Goal: Transaction & Acquisition: Purchase product/service

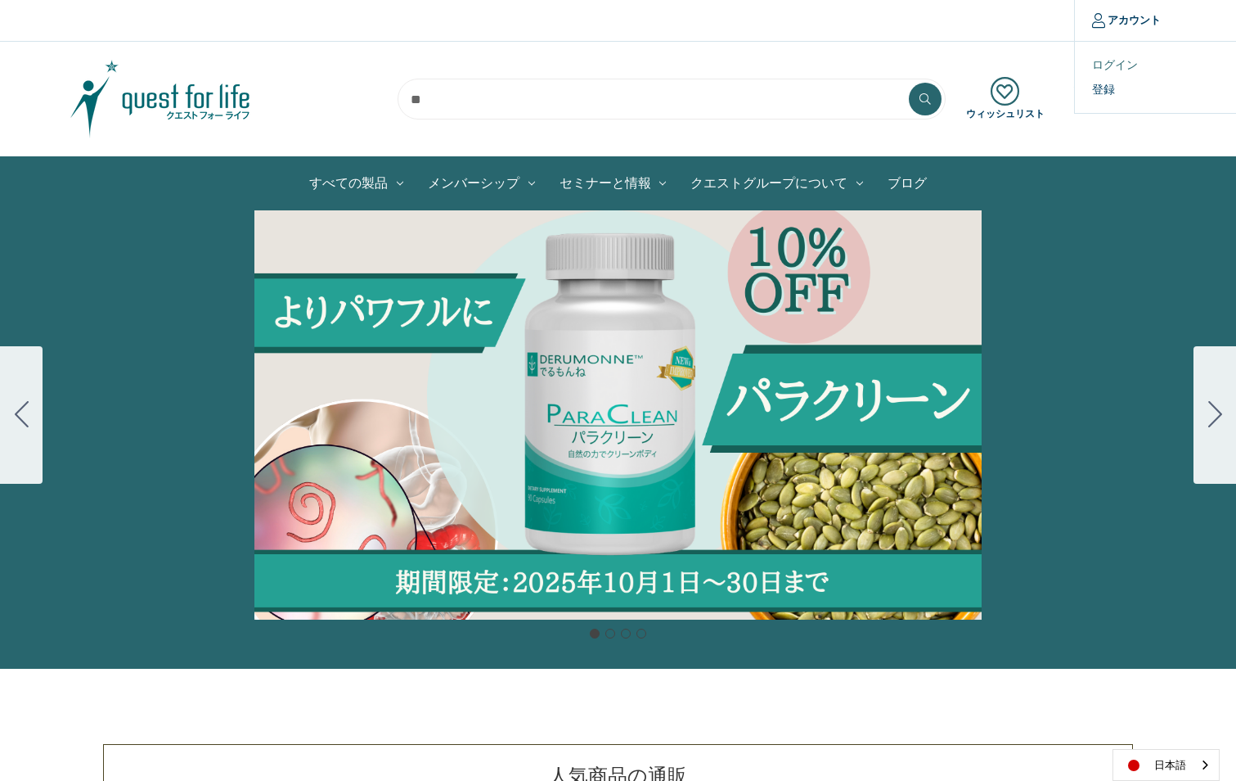
click at [1123, 61] on link "ログイン" at bounding box center [1156, 65] width 162 height 24
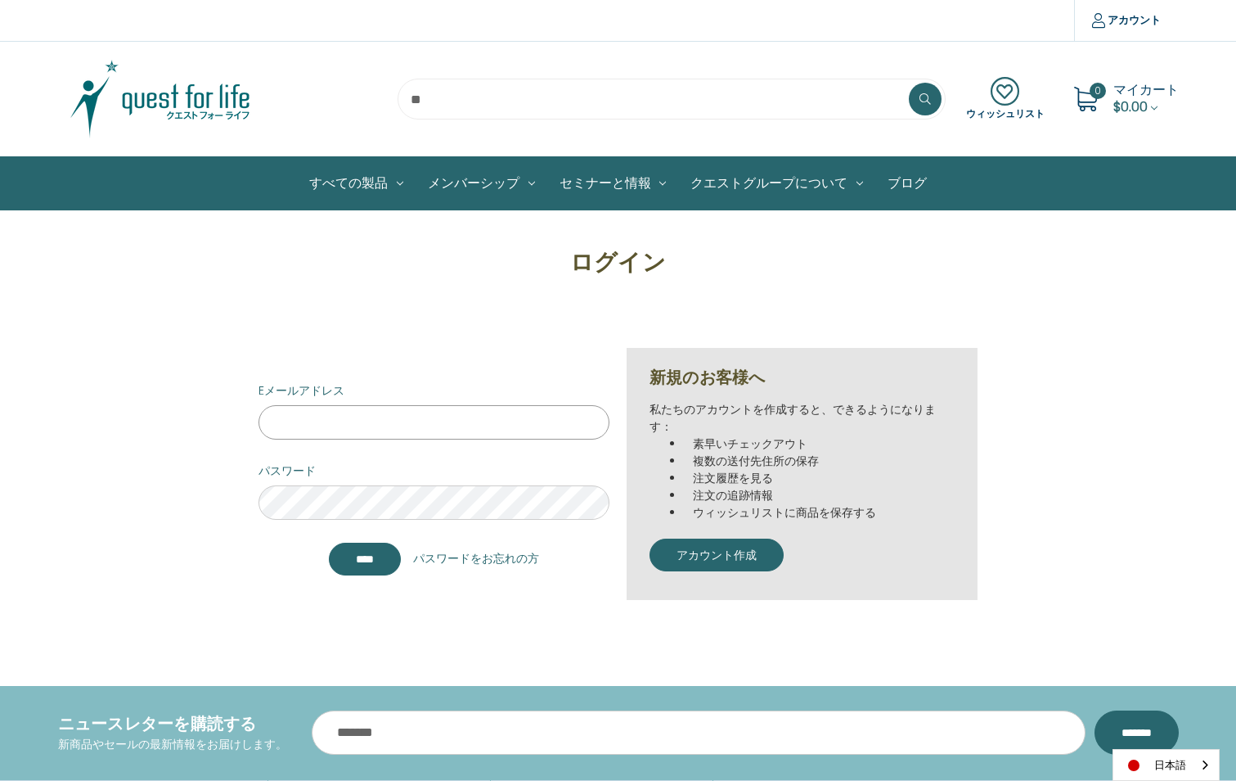
click at [393, 420] on input "Eメールアドレス" at bounding box center [434, 422] width 351 height 34
type input "**********"
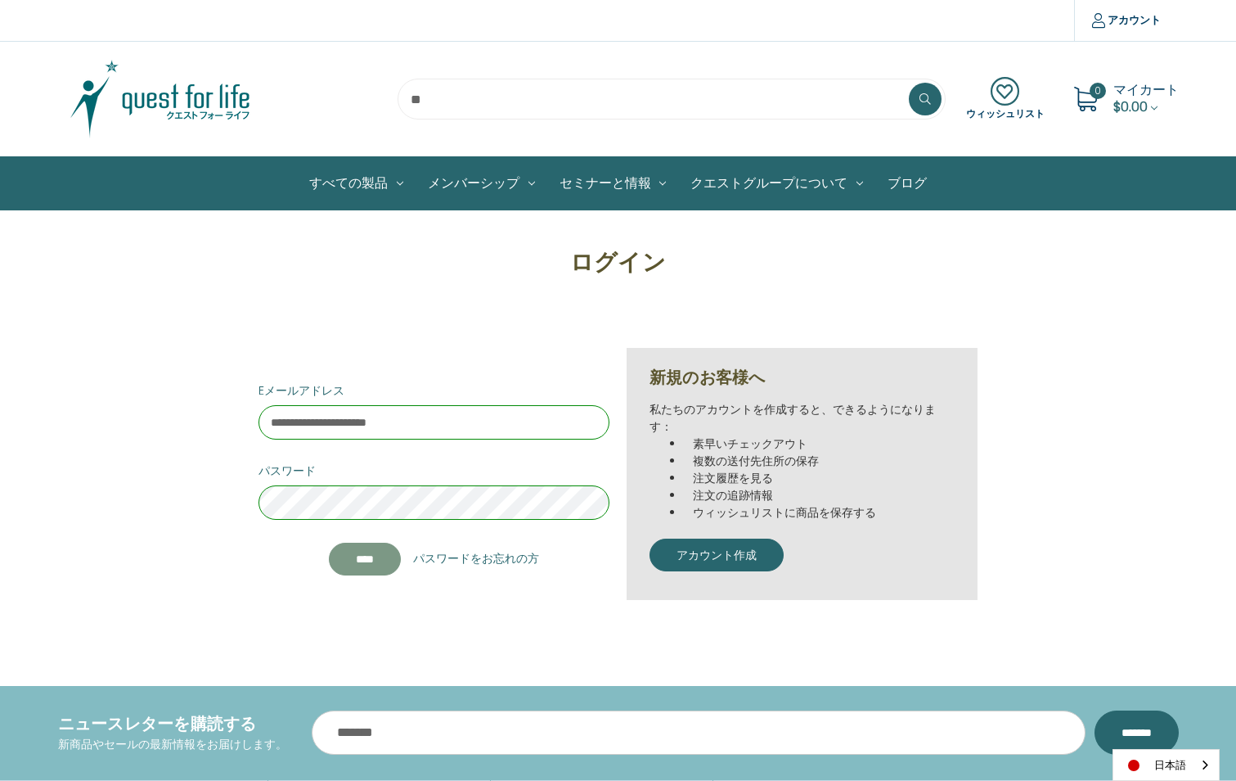
click at [387, 554] on input "****" at bounding box center [365, 558] width 72 height 33
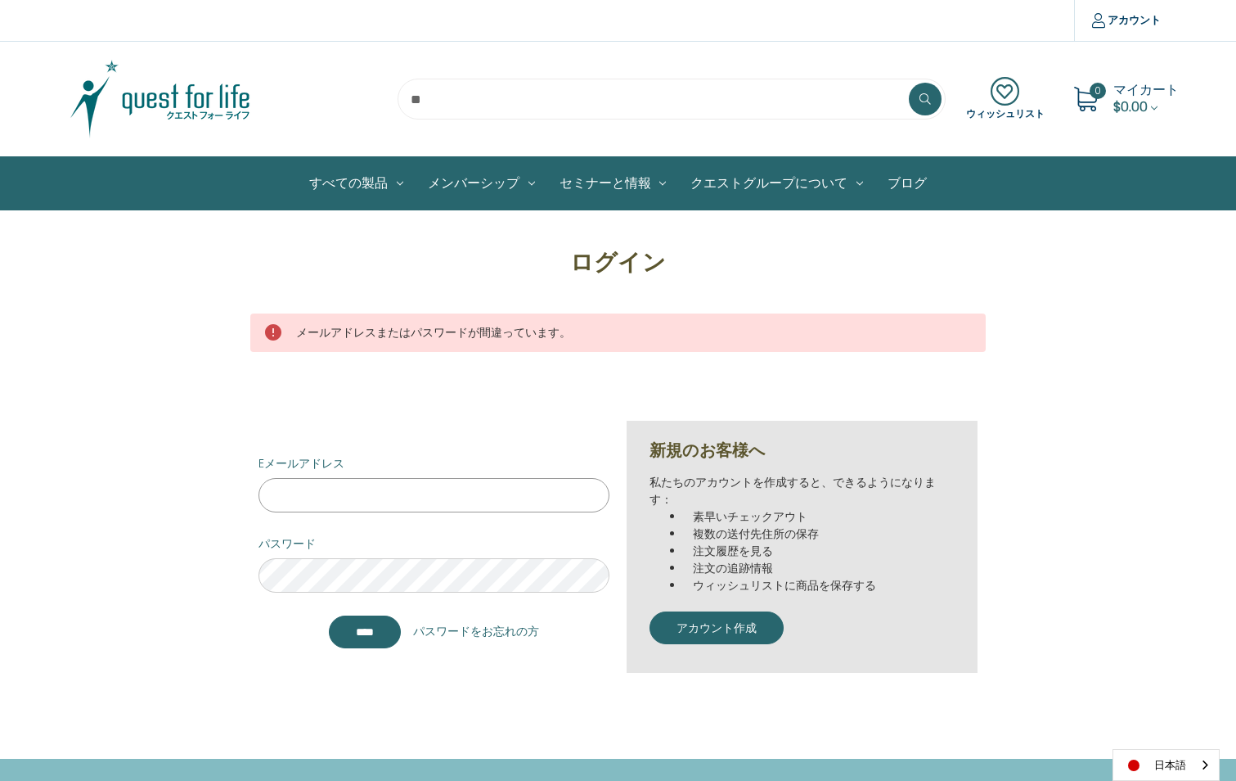
click at [376, 494] on input "Eメールアドレス" at bounding box center [434, 495] width 351 height 34
type input "**********"
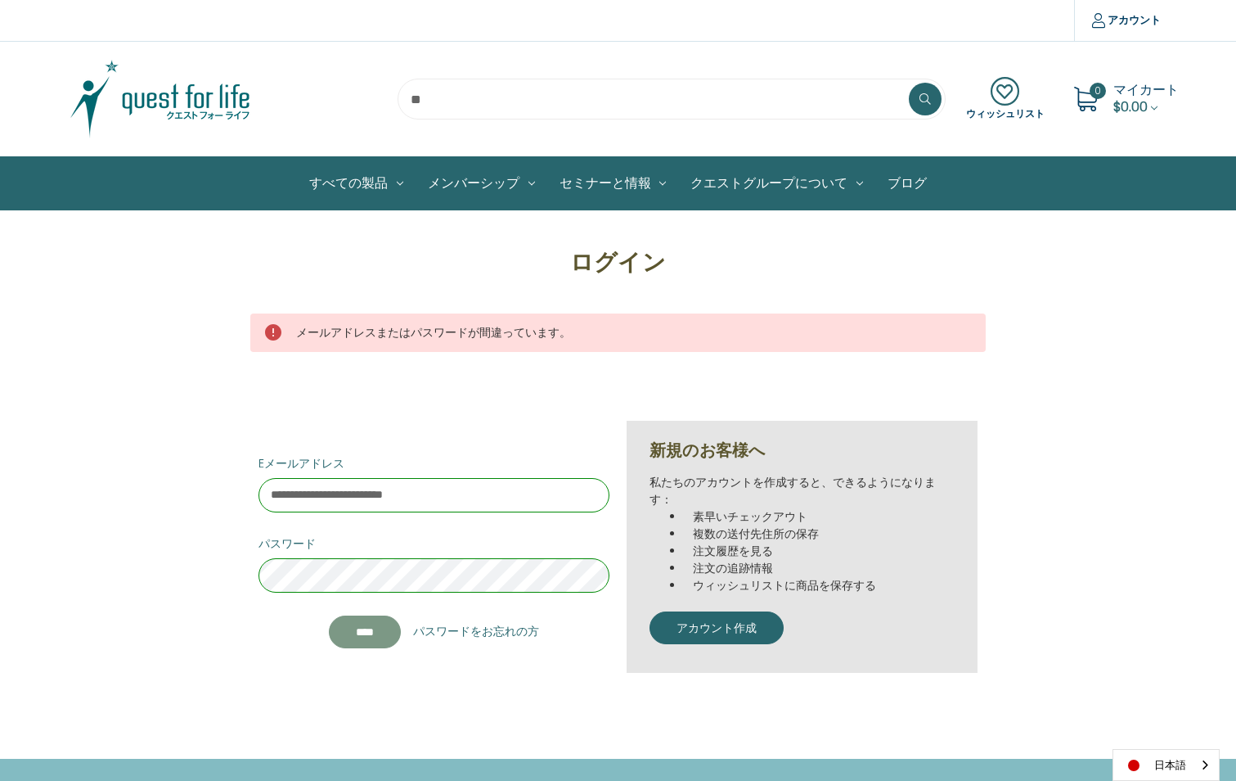
click at [367, 623] on input "*******" at bounding box center [365, 631] width 72 height 33
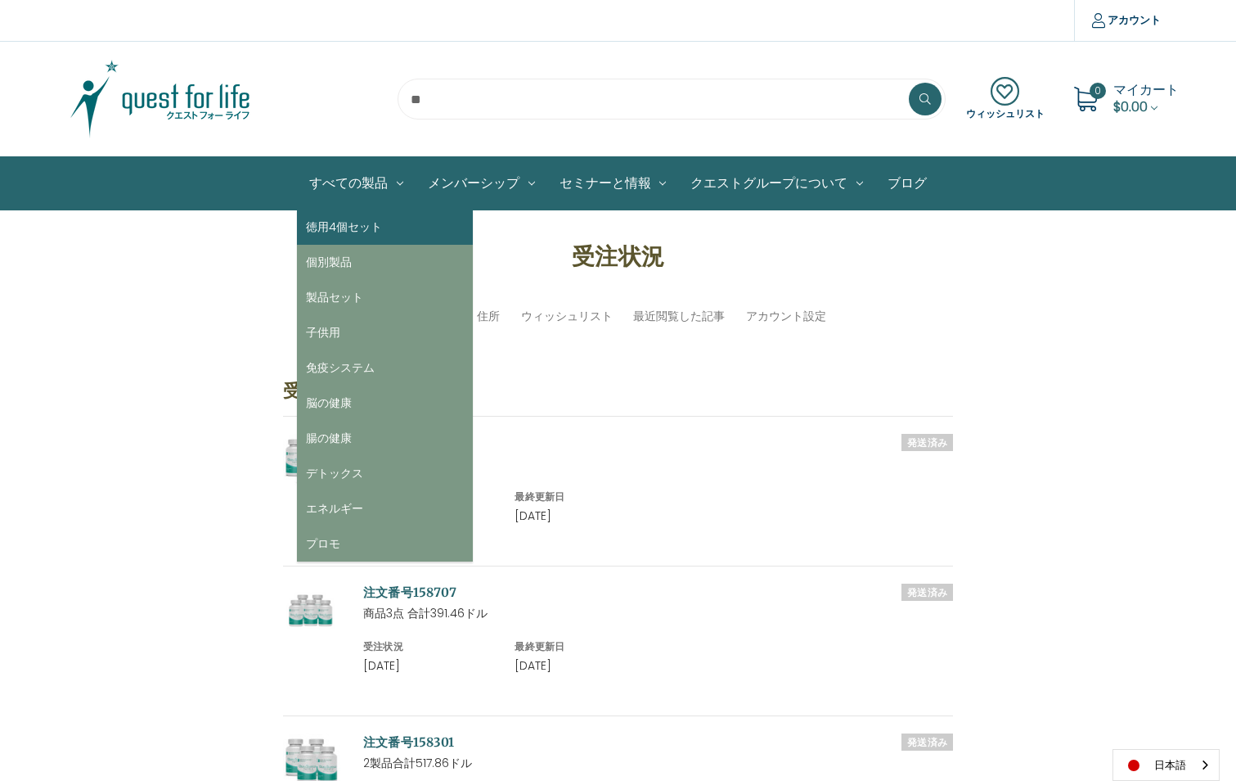
click at [336, 224] on link "徳用4個セット" at bounding box center [385, 226] width 176 height 35
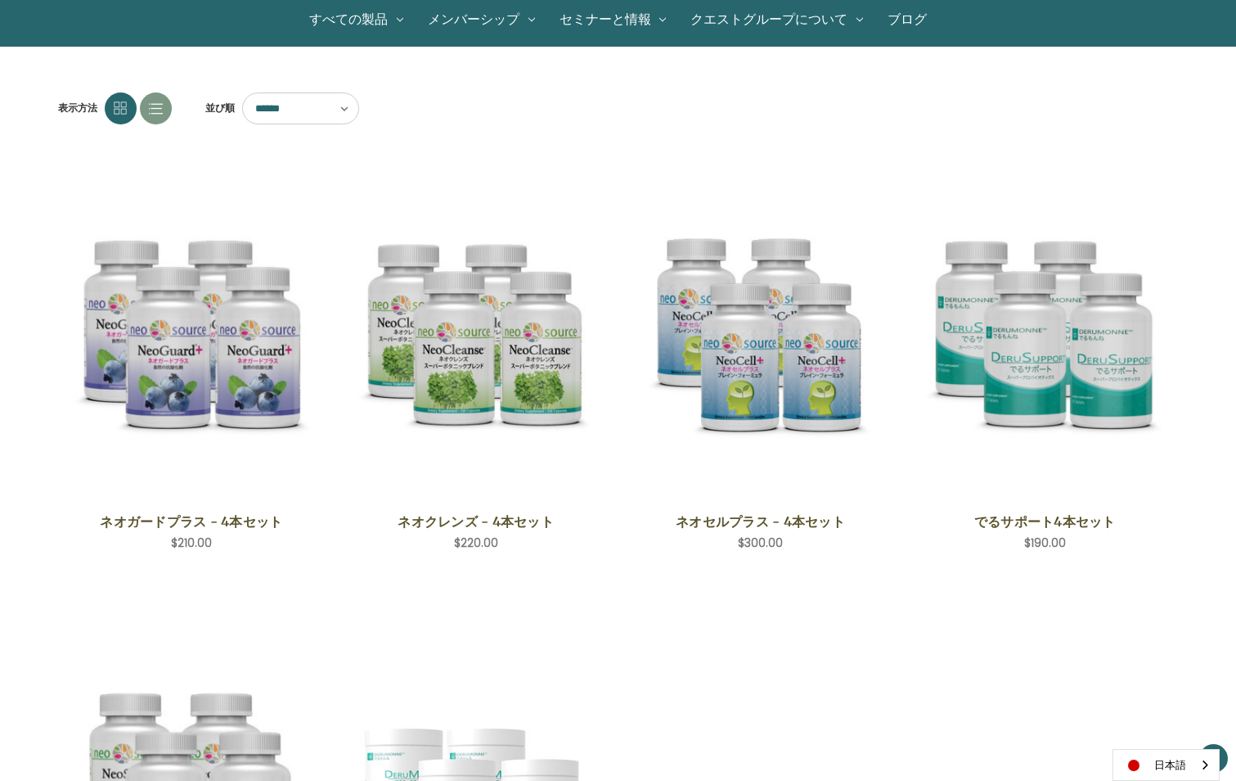
scroll to position [245, 0]
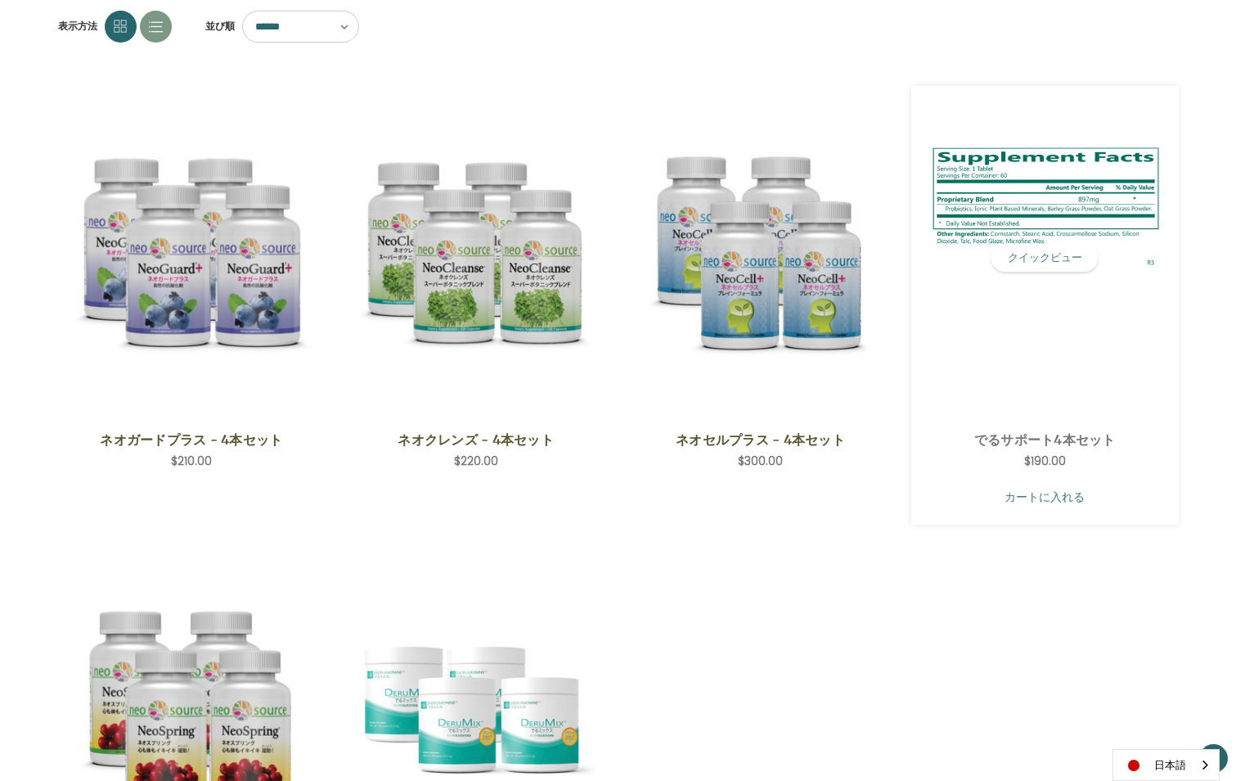
click at [1066, 506] on link "カートに入れる" at bounding box center [1045, 496] width 243 height 31
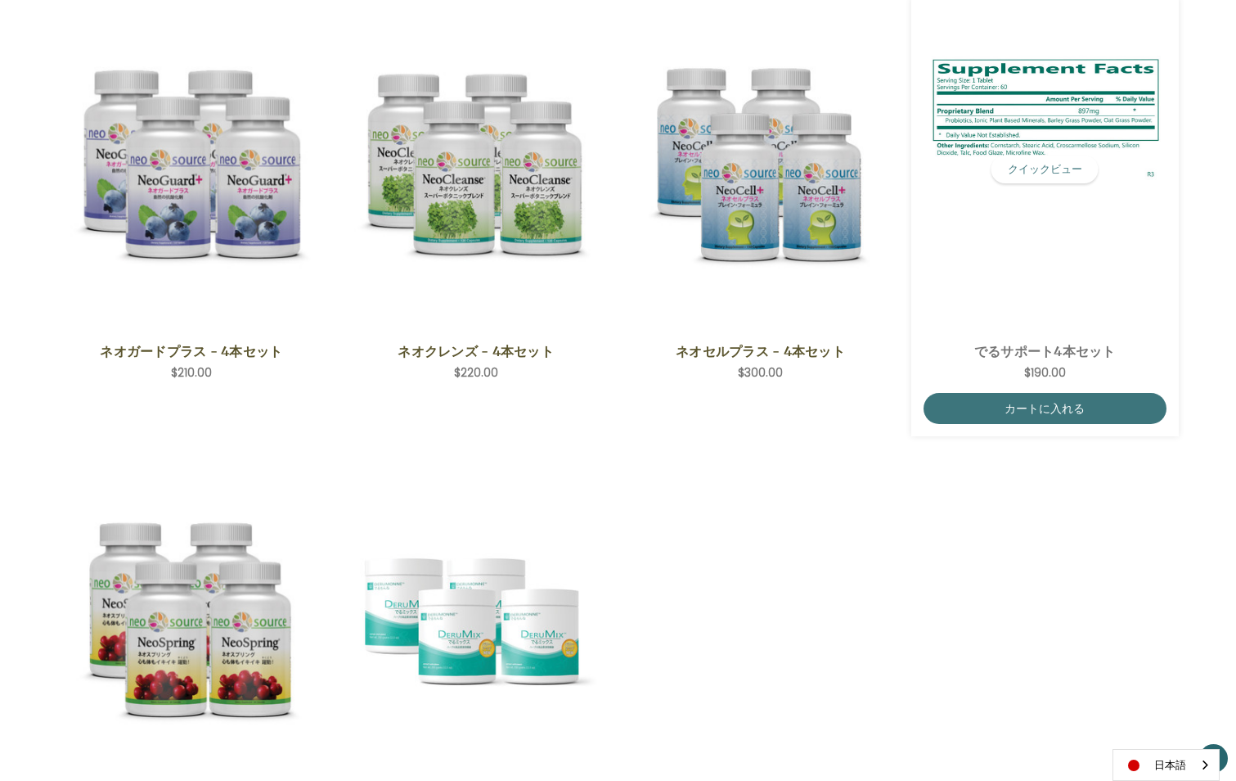
scroll to position [409, 0]
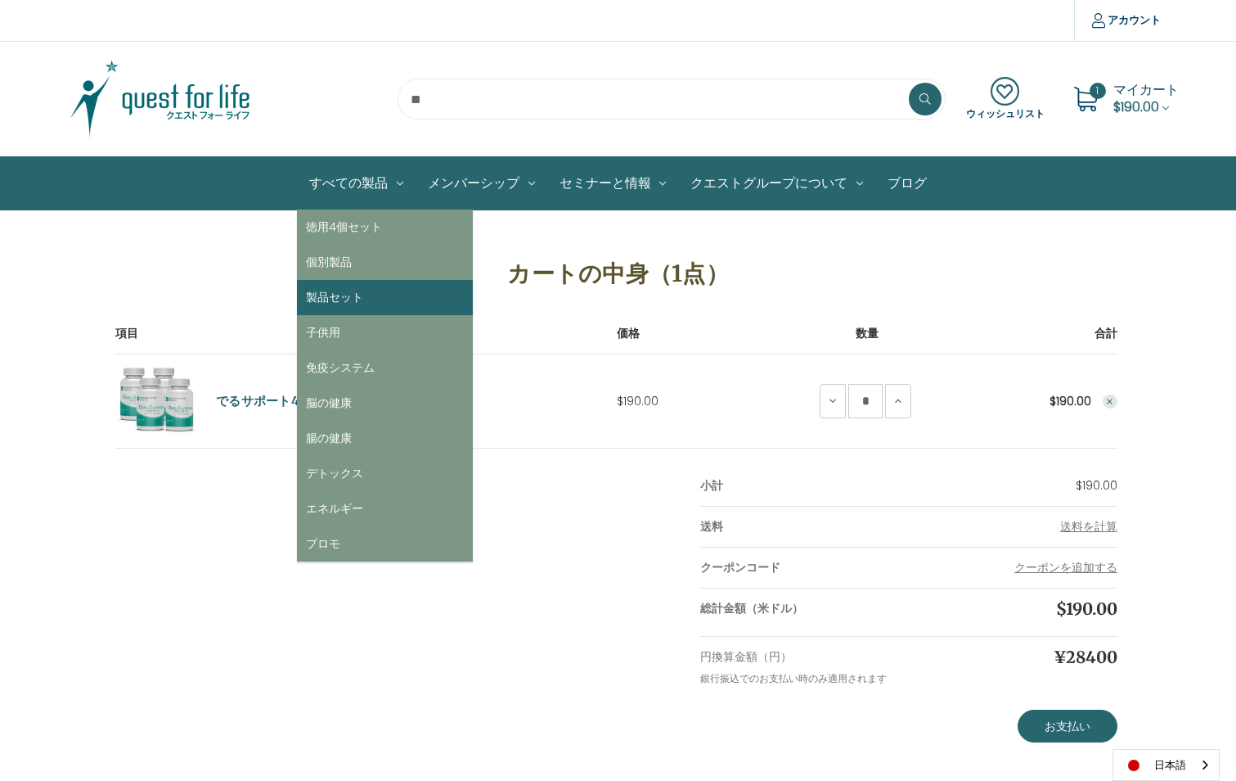
click at [340, 299] on link "製品セット" at bounding box center [385, 297] width 176 height 35
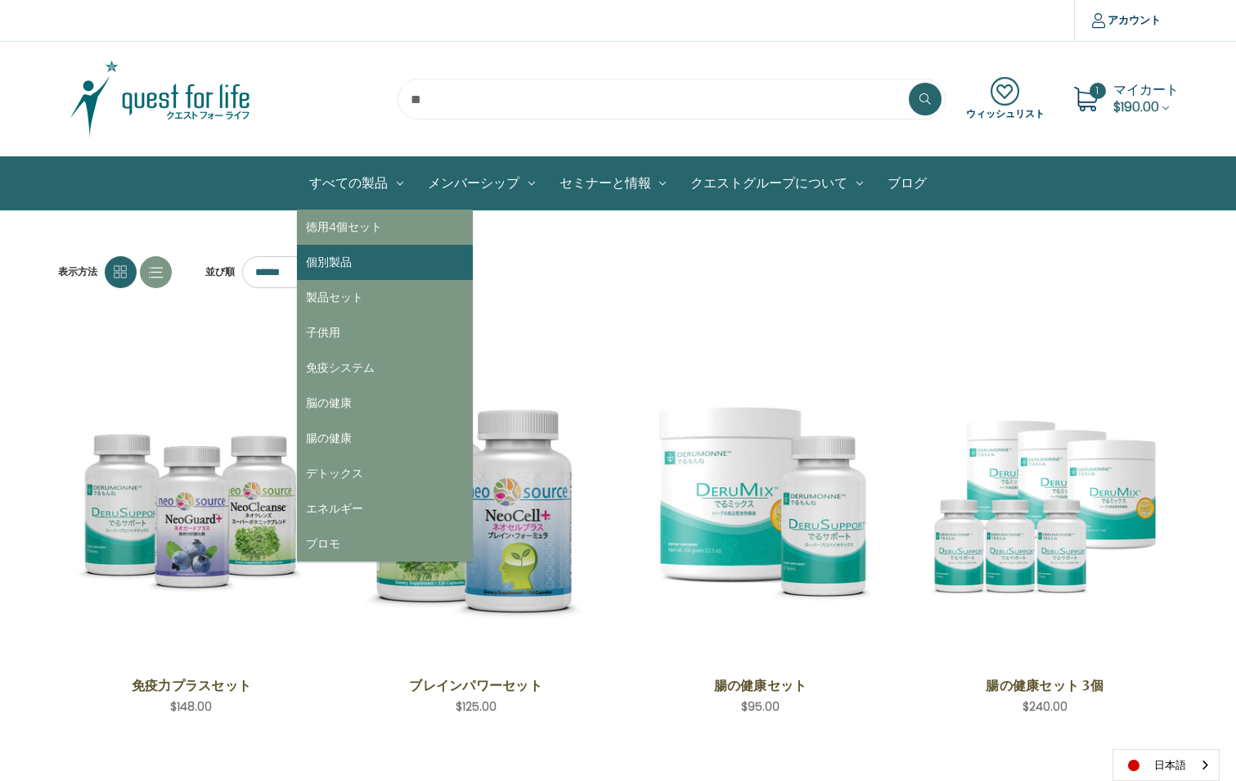
click at [348, 259] on link "個別製品" at bounding box center [385, 262] width 176 height 35
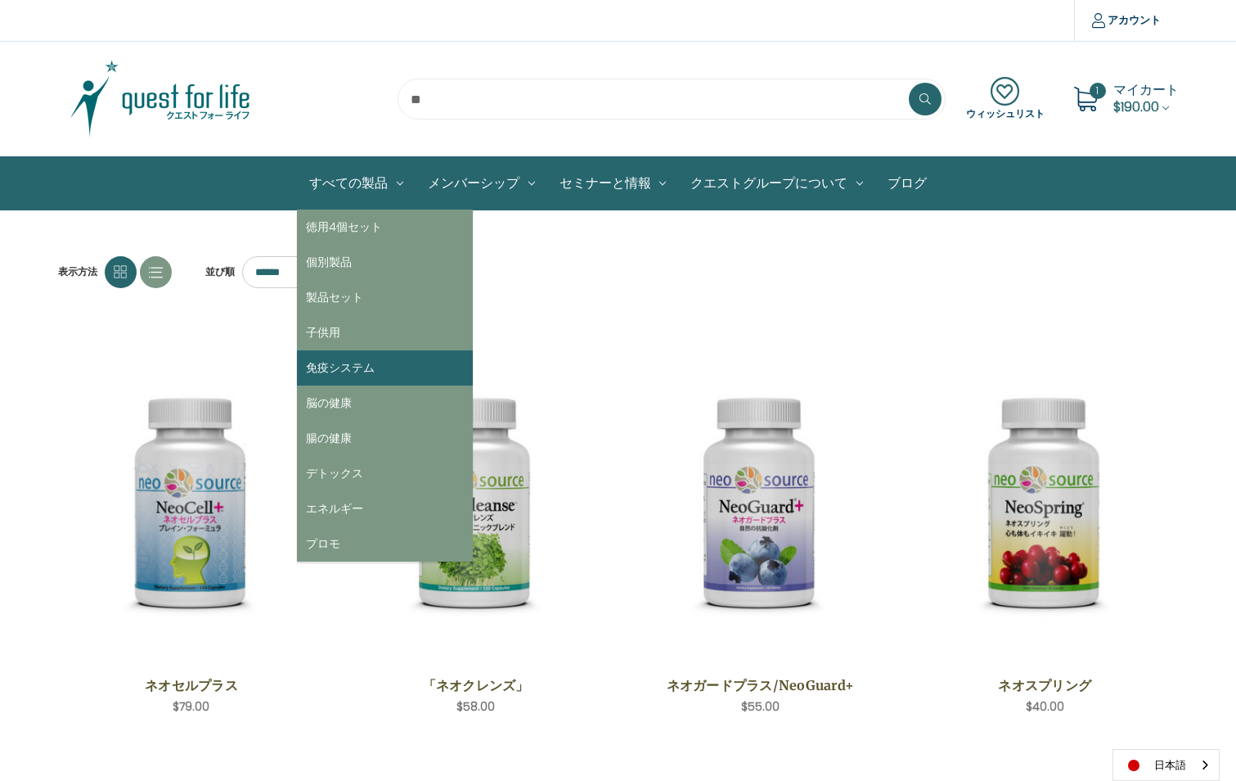
click at [362, 361] on link "免疫システム" at bounding box center [385, 367] width 176 height 35
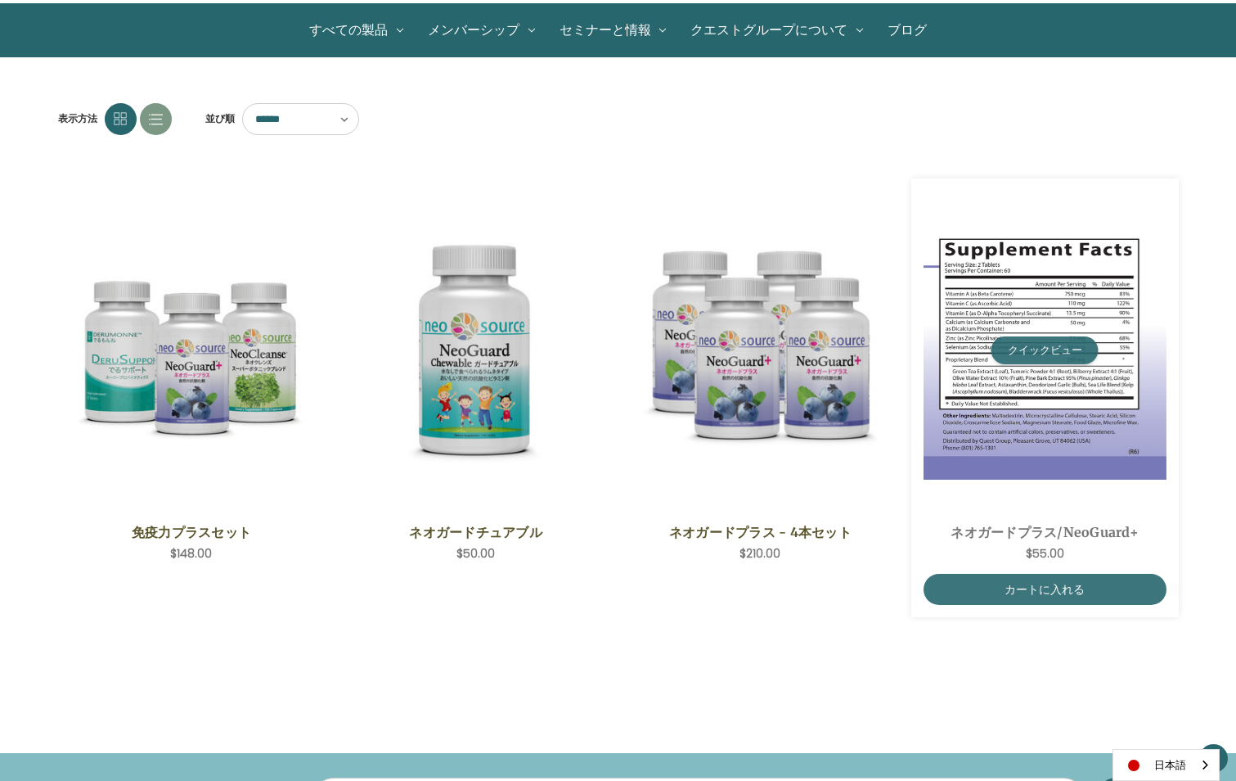
scroll to position [82, 0]
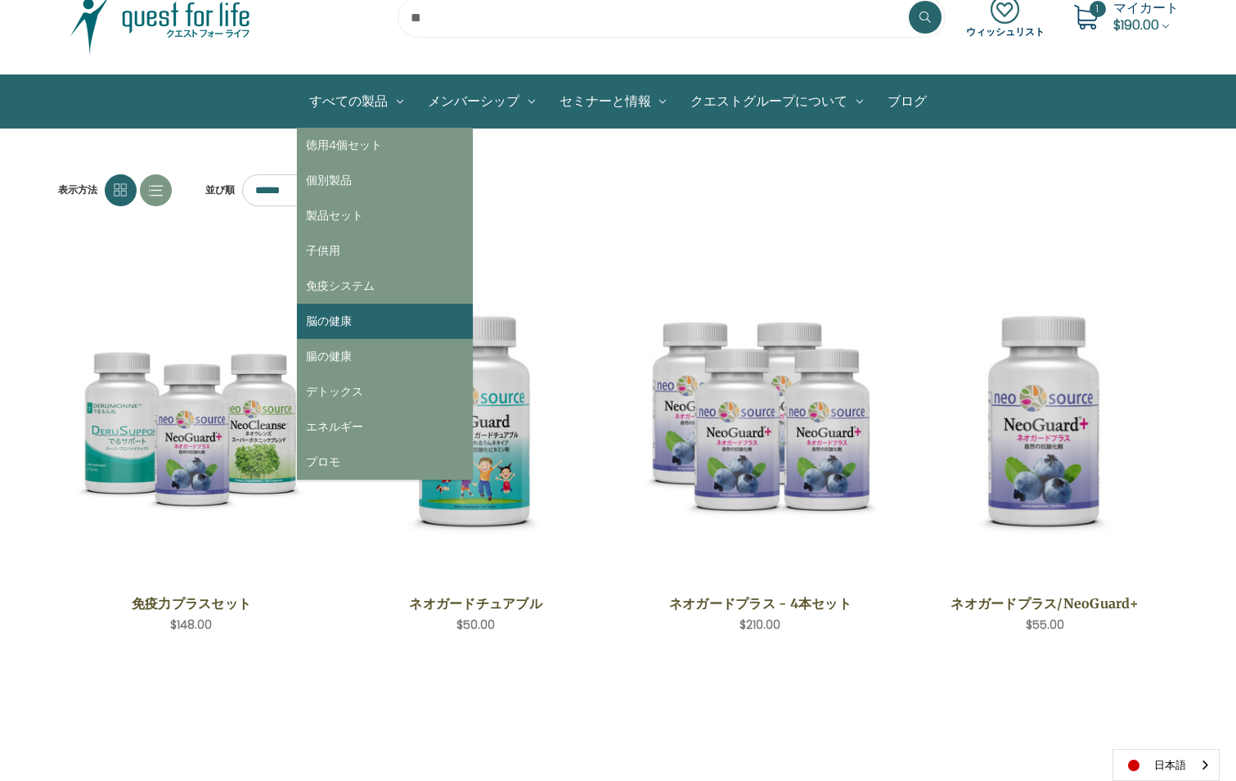
click at [358, 314] on link "脳の健康" at bounding box center [385, 321] width 176 height 35
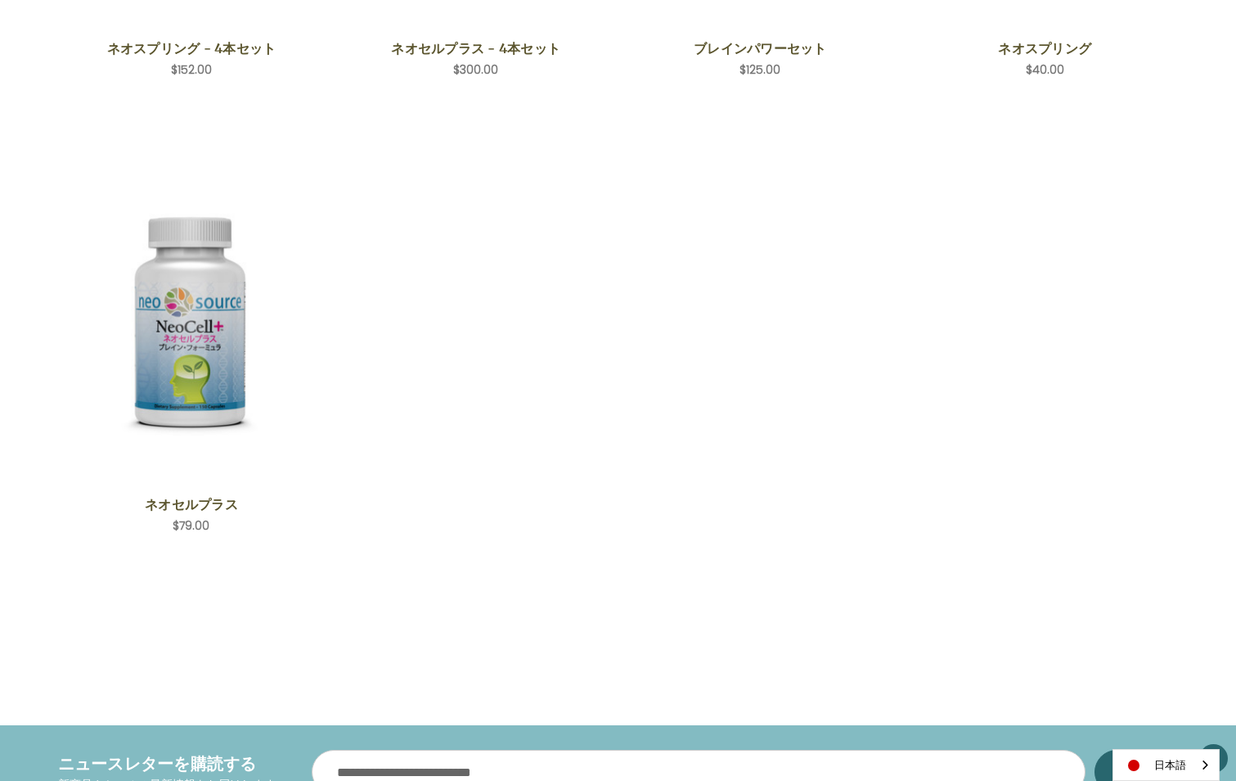
scroll to position [655, 0]
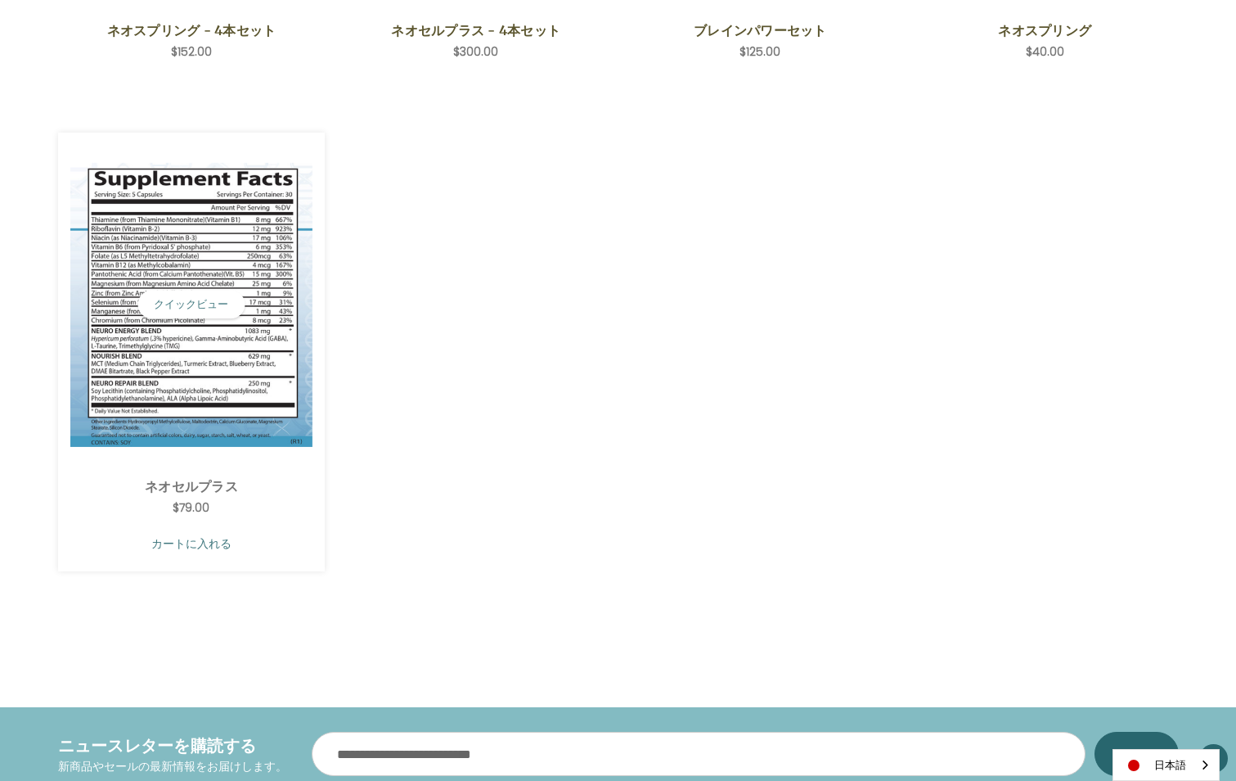
click at [193, 543] on link "カートに入れる" at bounding box center [191, 543] width 243 height 31
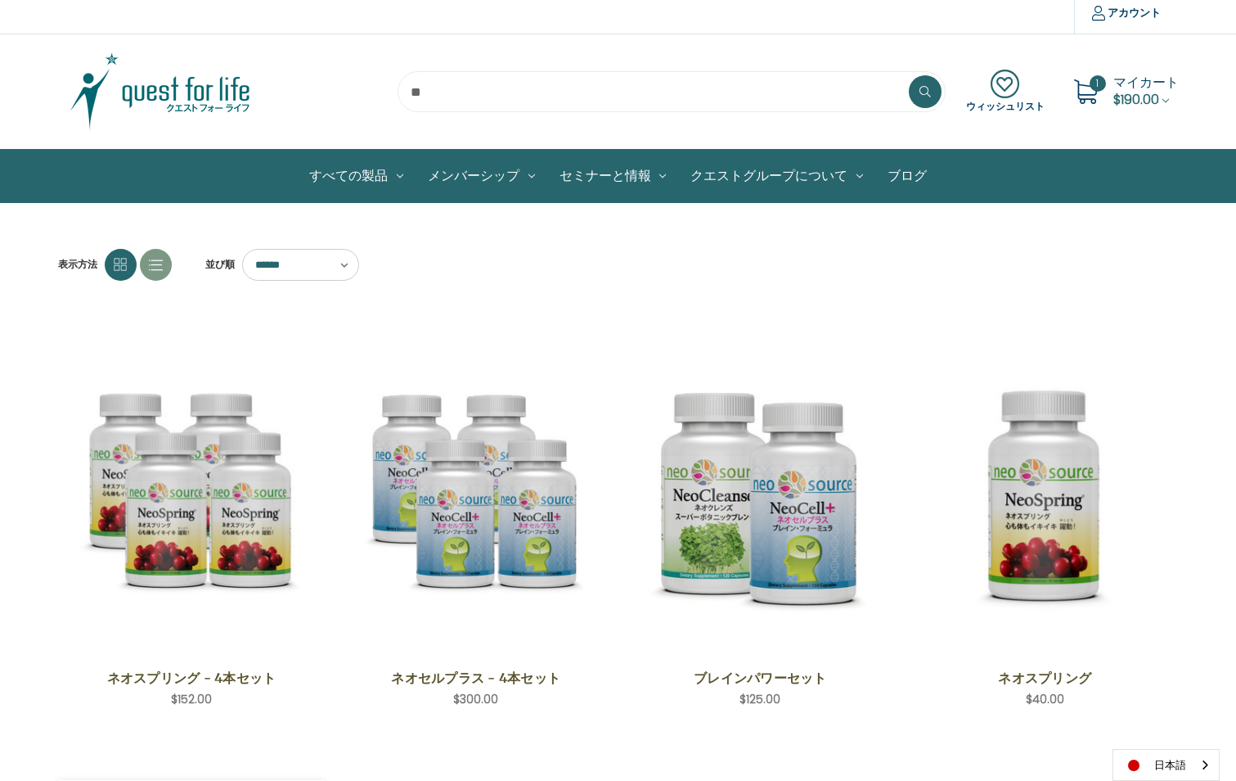
scroll to position [0, 0]
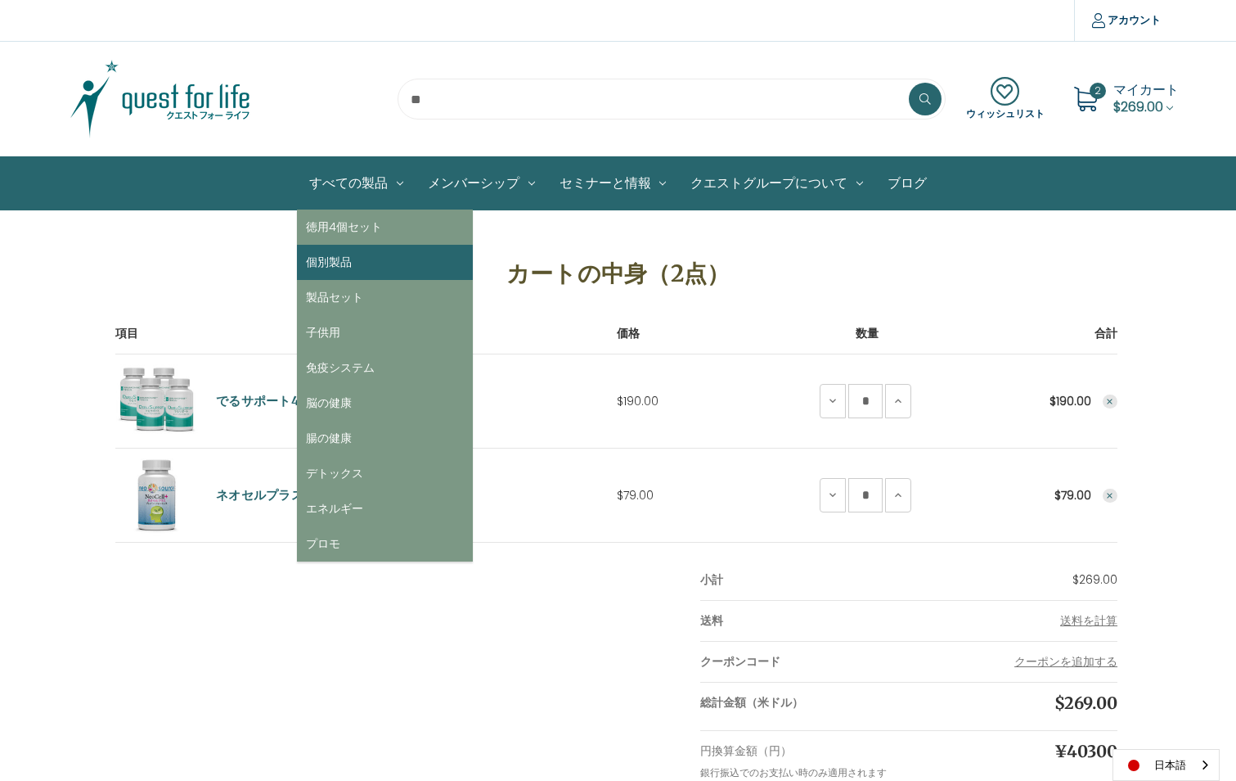
click at [353, 258] on link "個別製品" at bounding box center [385, 262] width 176 height 35
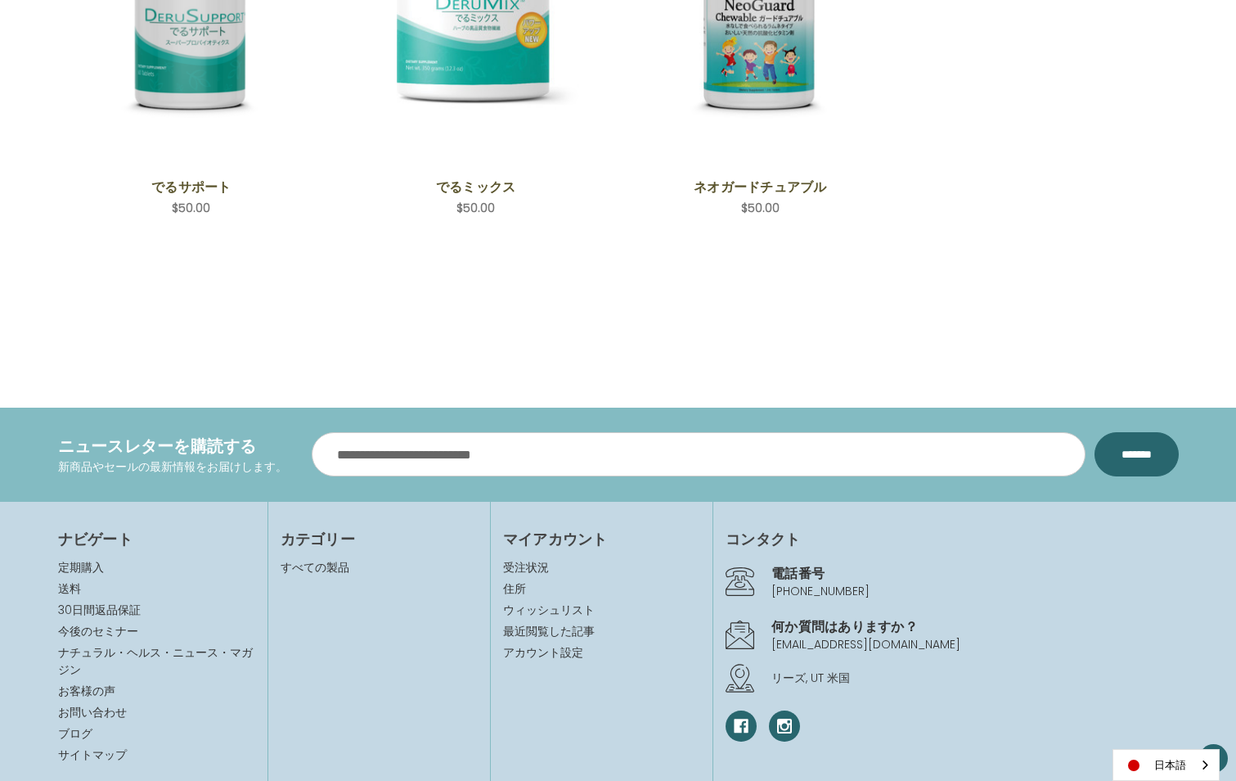
scroll to position [1035, 0]
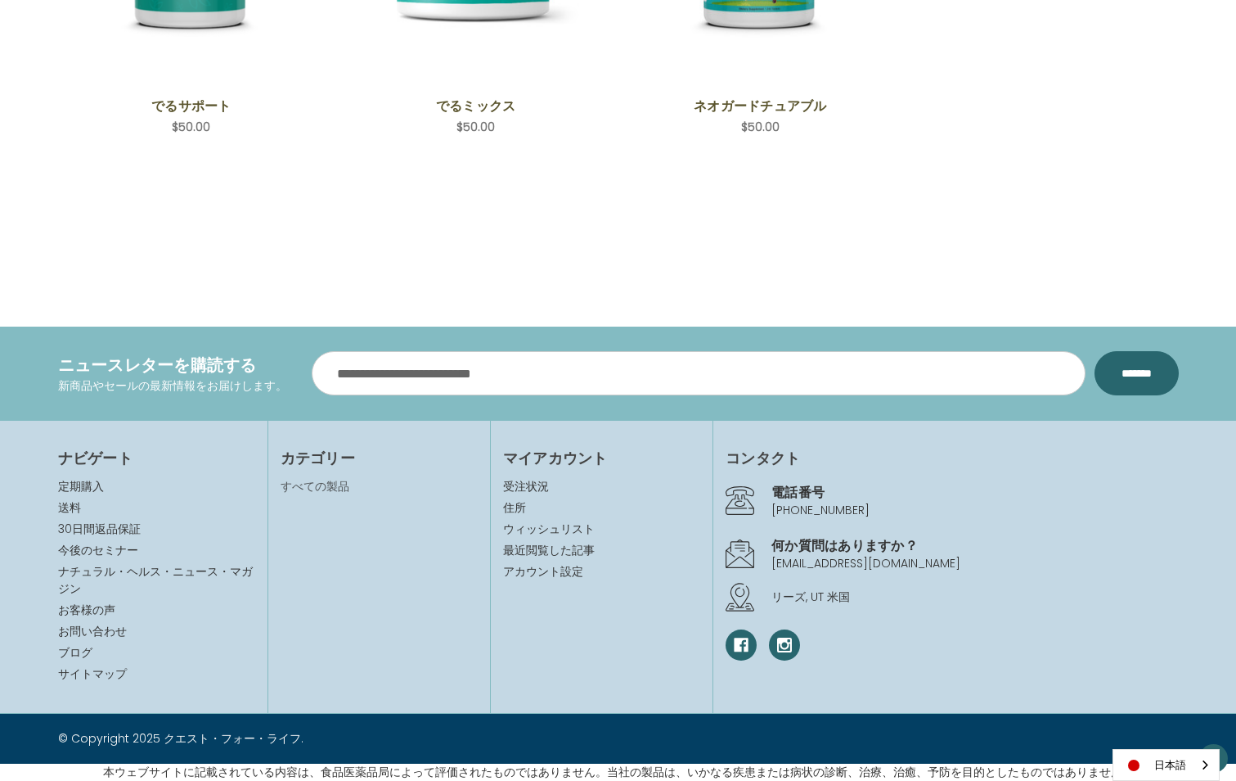
click at [311, 484] on link "すべての製品" at bounding box center [315, 486] width 69 height 16
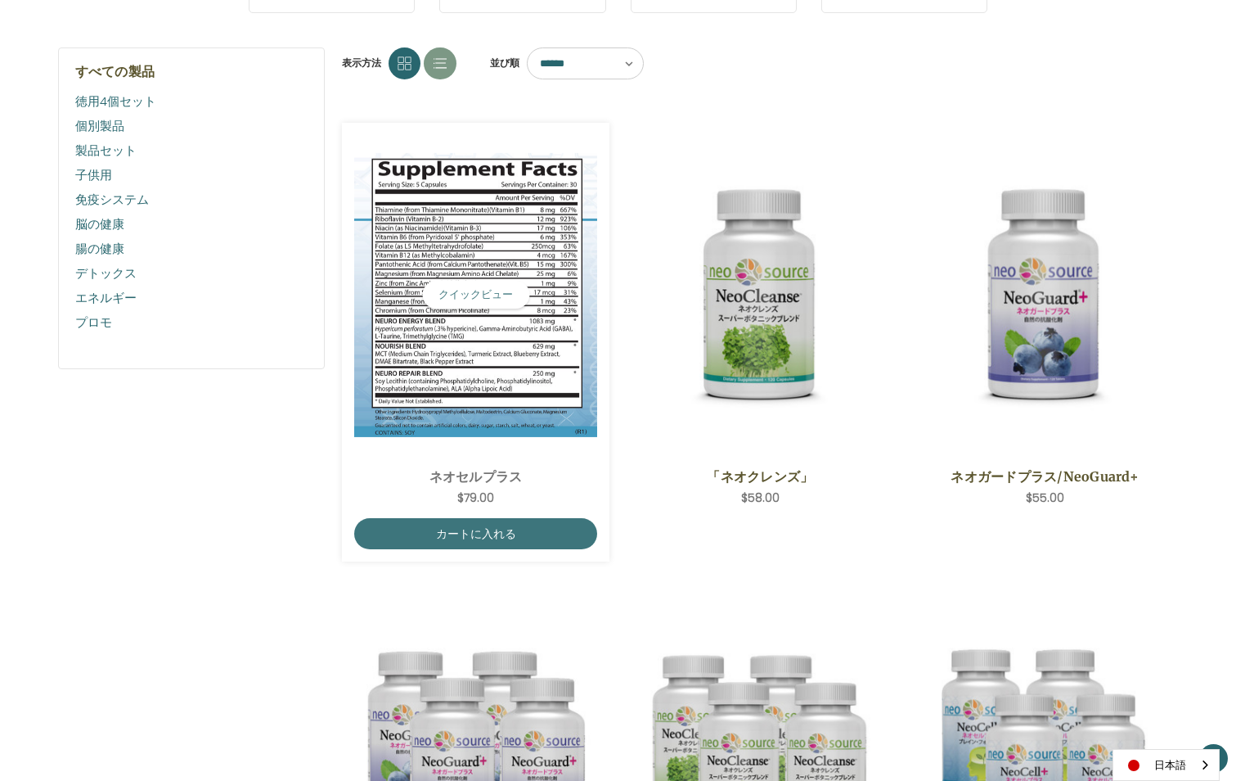
scroll to position [82, 0]
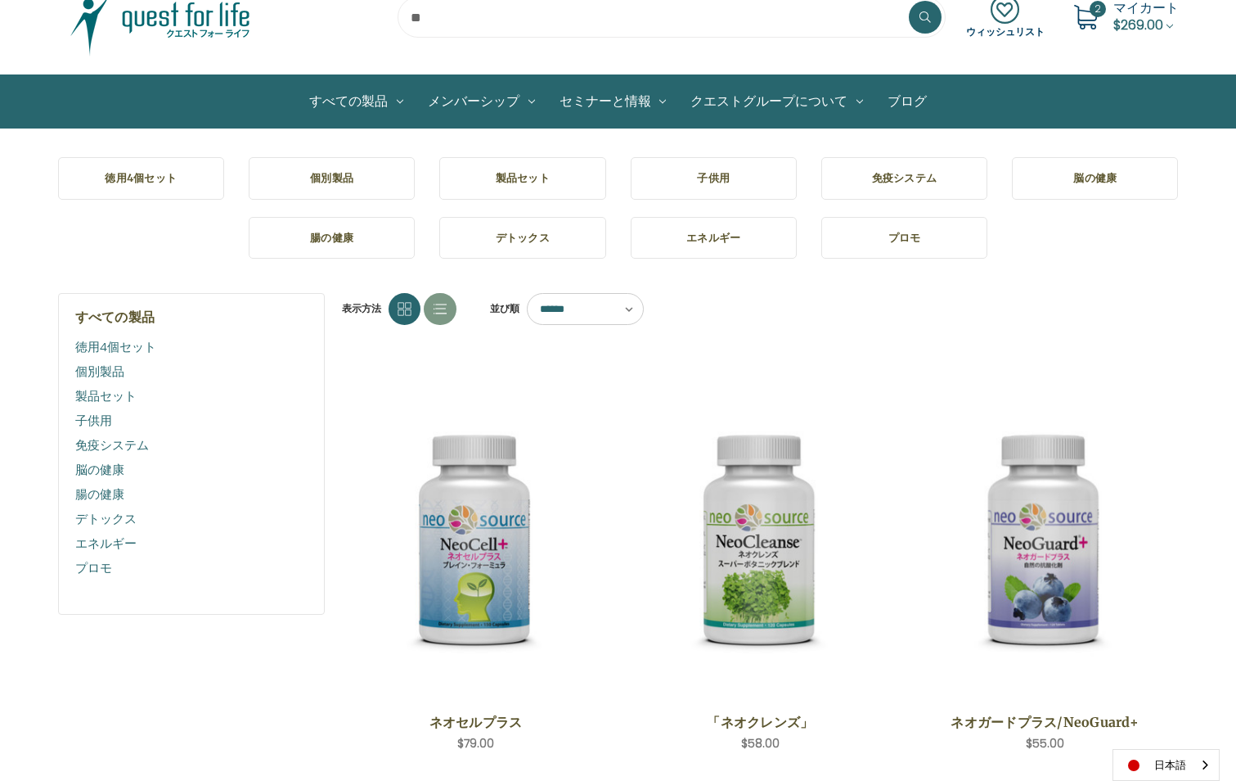
click at [109, 447] on link "免疫システム" at bounding box center [191, 445] width 233 height 25
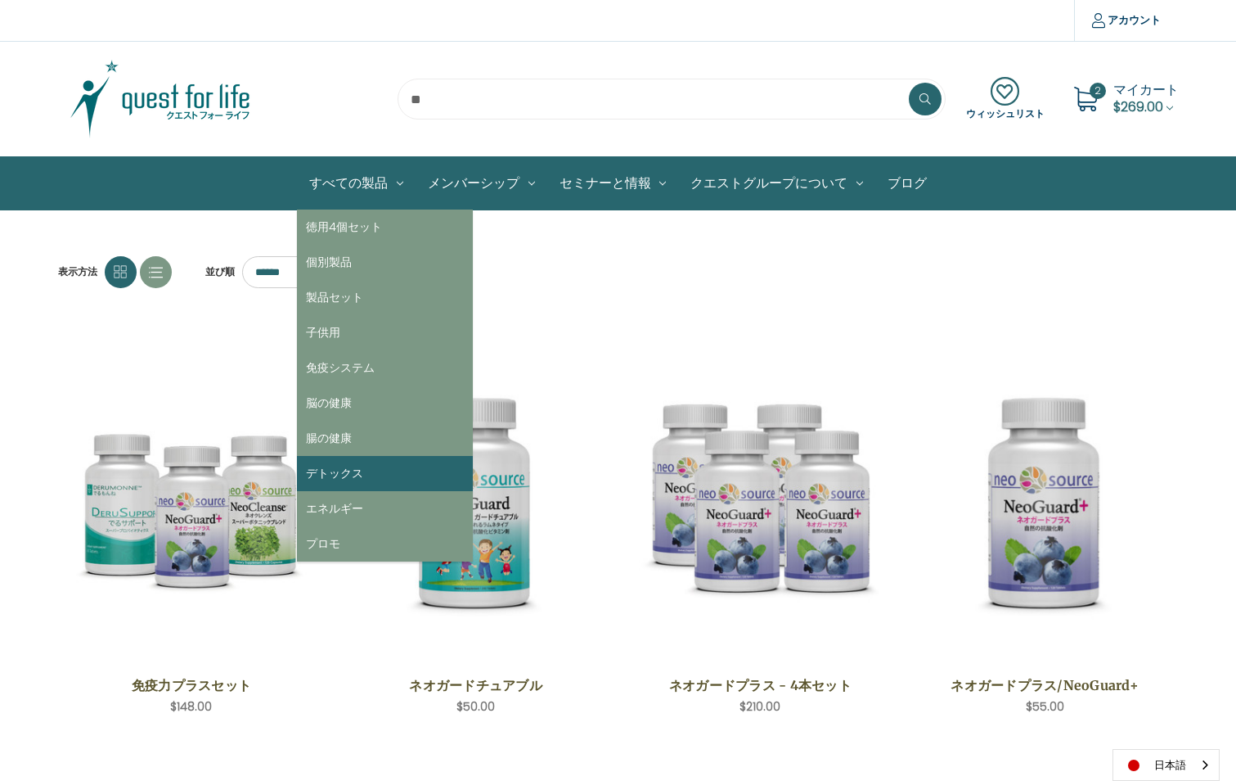
click at [346, 474] on link "デトックス" at bounding box center [385, 473] width 176 height 35
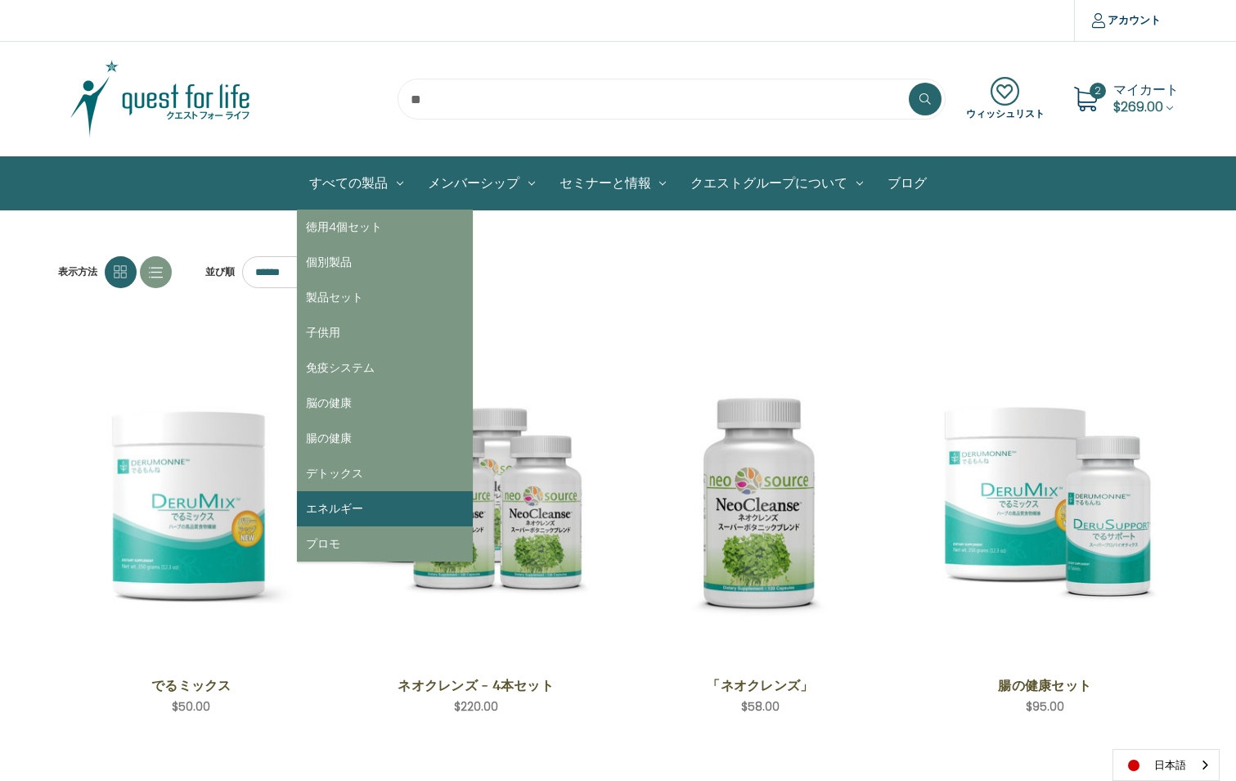
click at [346, 507] on link "エネルギー" at bounding box center [385, 508] width 176 height 35
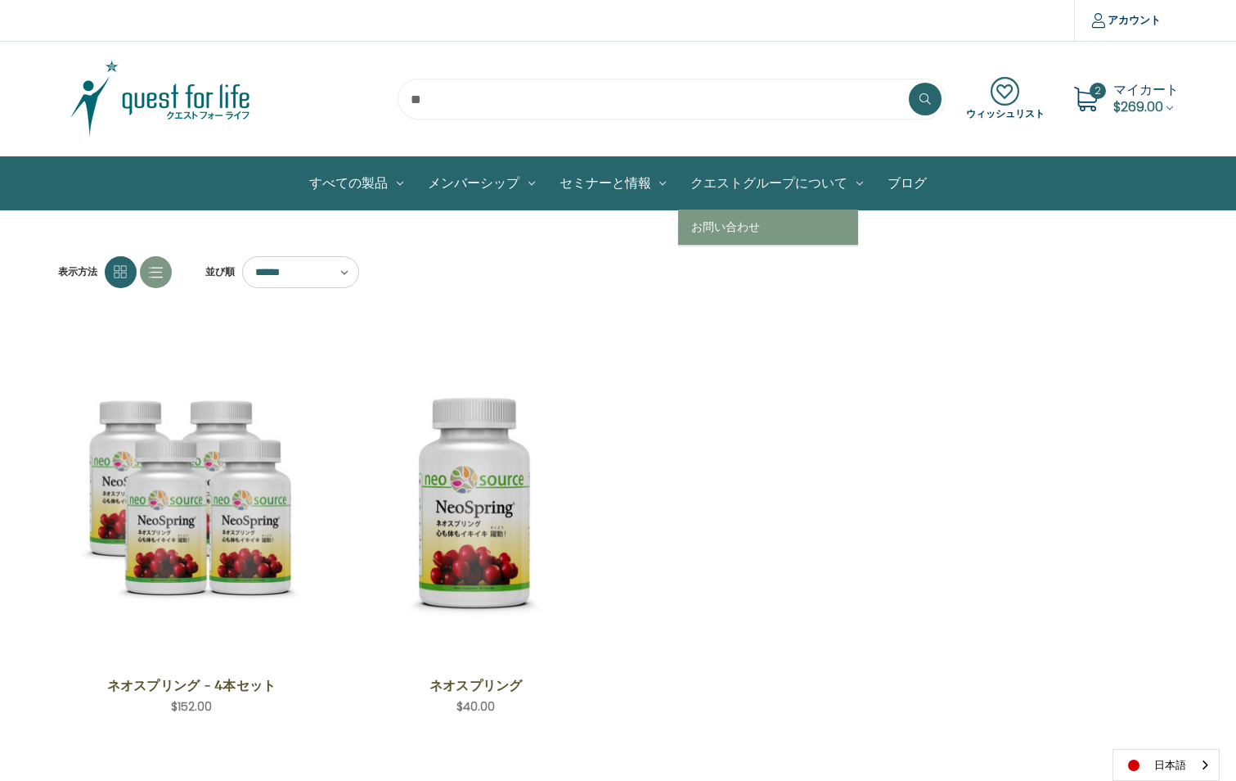
click at [763, 189] on link "クエストグループについて" at bounding box center [776, 183] width 197 height 52
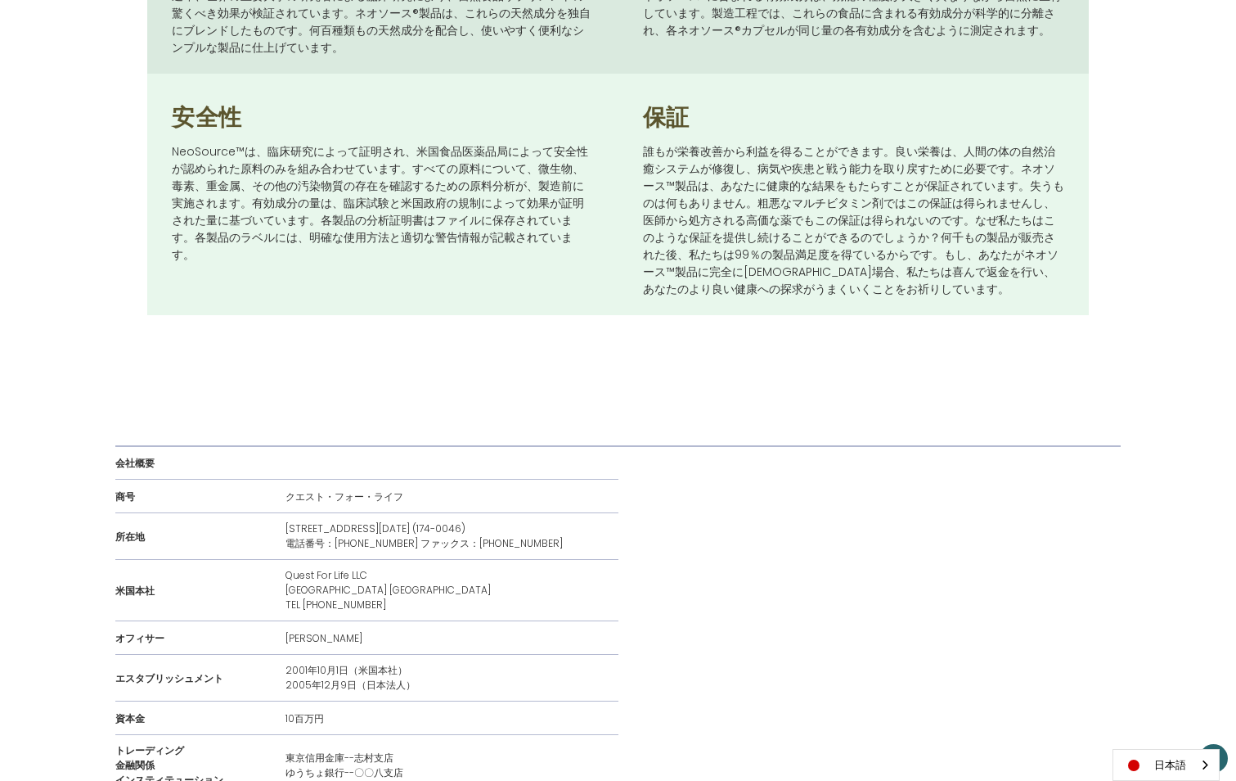
scroll to position [1636, 0]
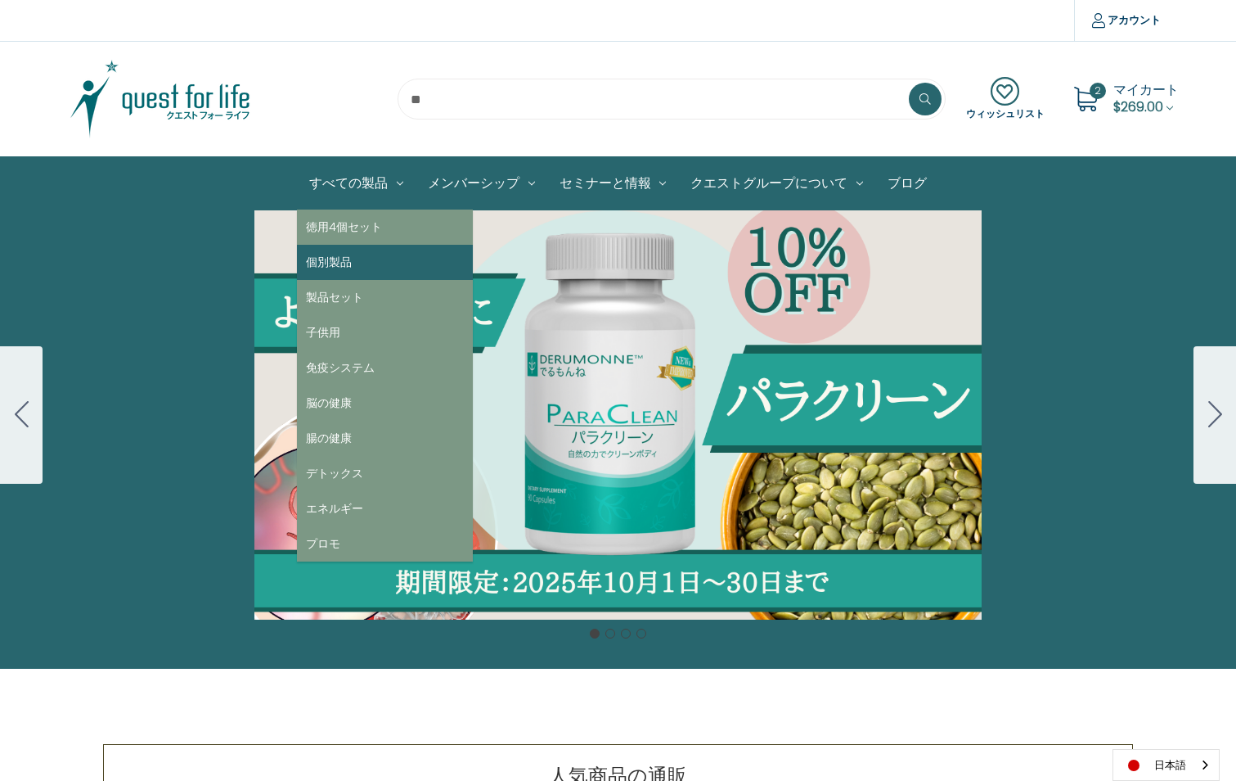
click at [327, 261] on link "個別製品" at bounding box center [385, 262] width 176 height 35
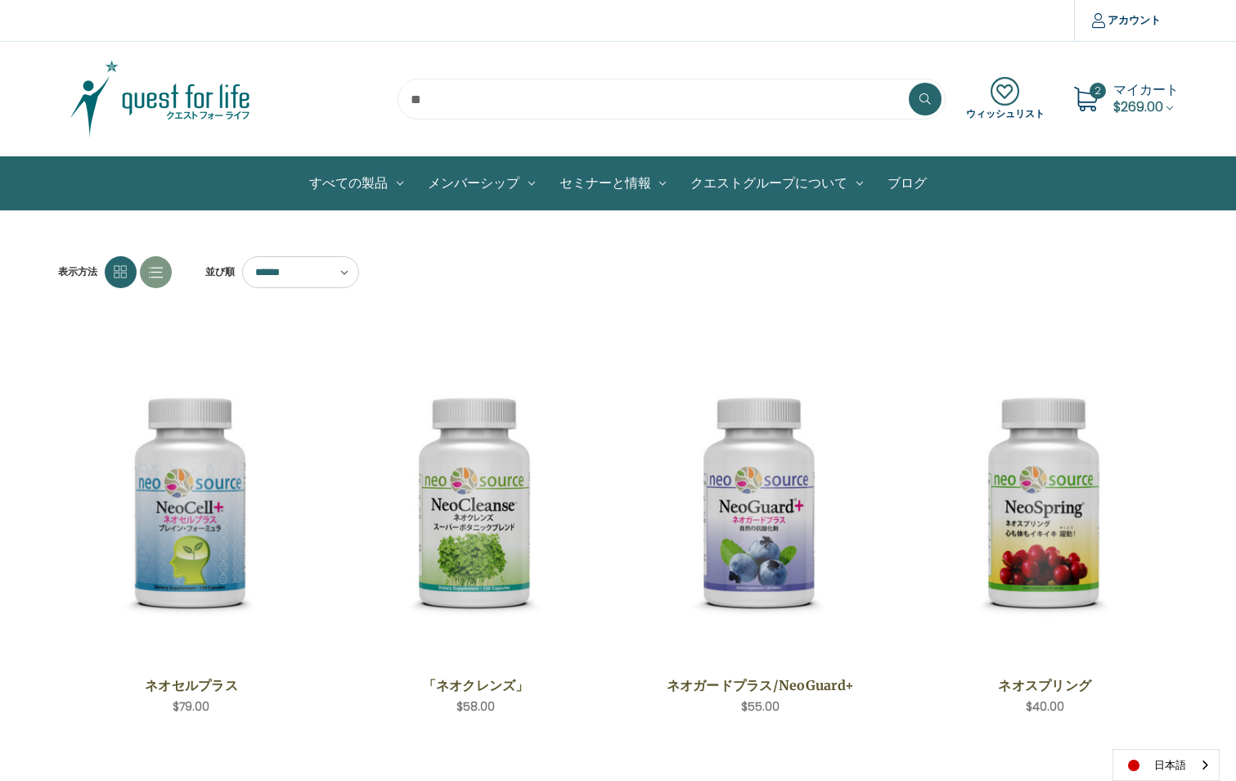
click at [151, 270] on icon at bounding box center [156, 272] width 14 height 14
